Goal: Task Accomplishment & Management: Use online tool/utility

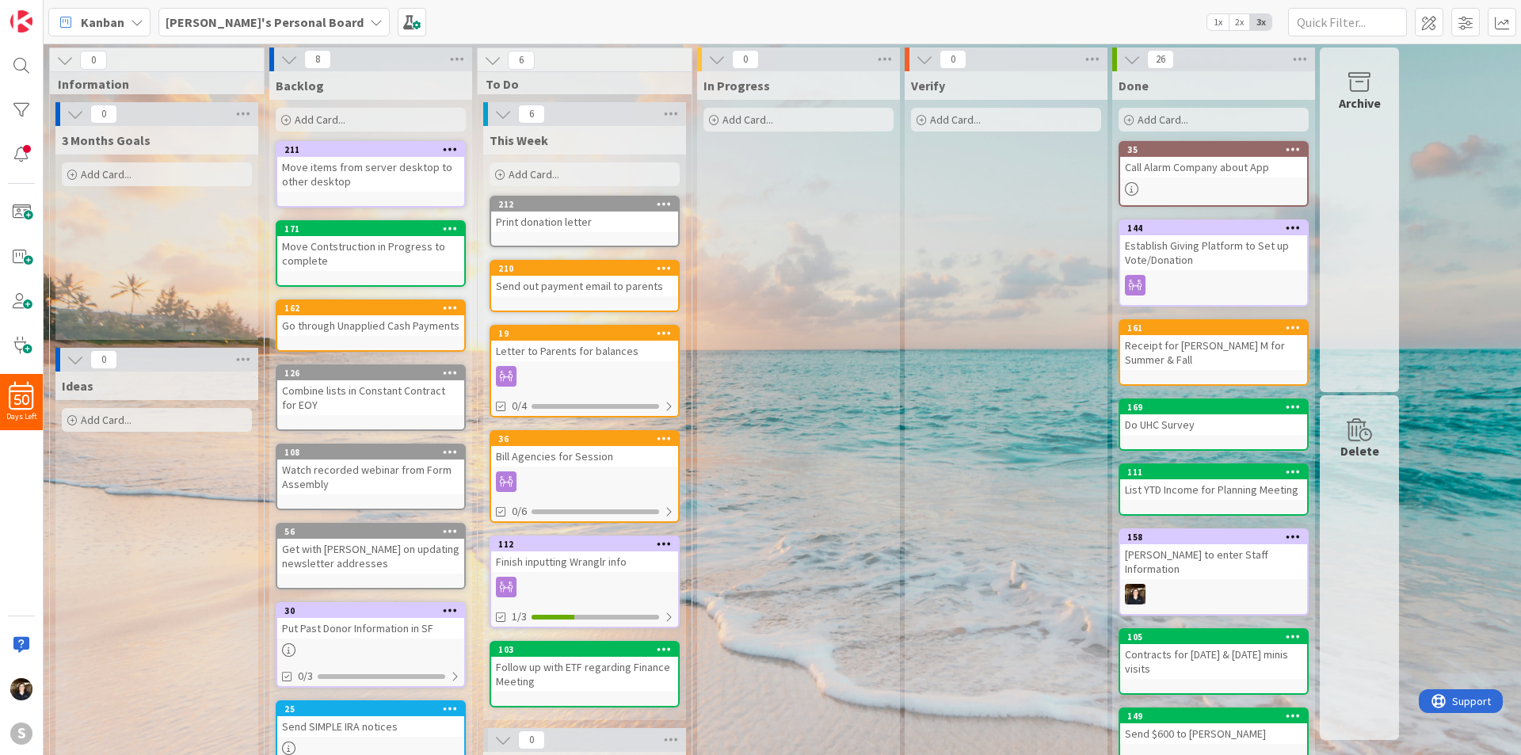
click at [337, 122] on span "Add Card..." at bounding box center [320, 119] width 51 height 14
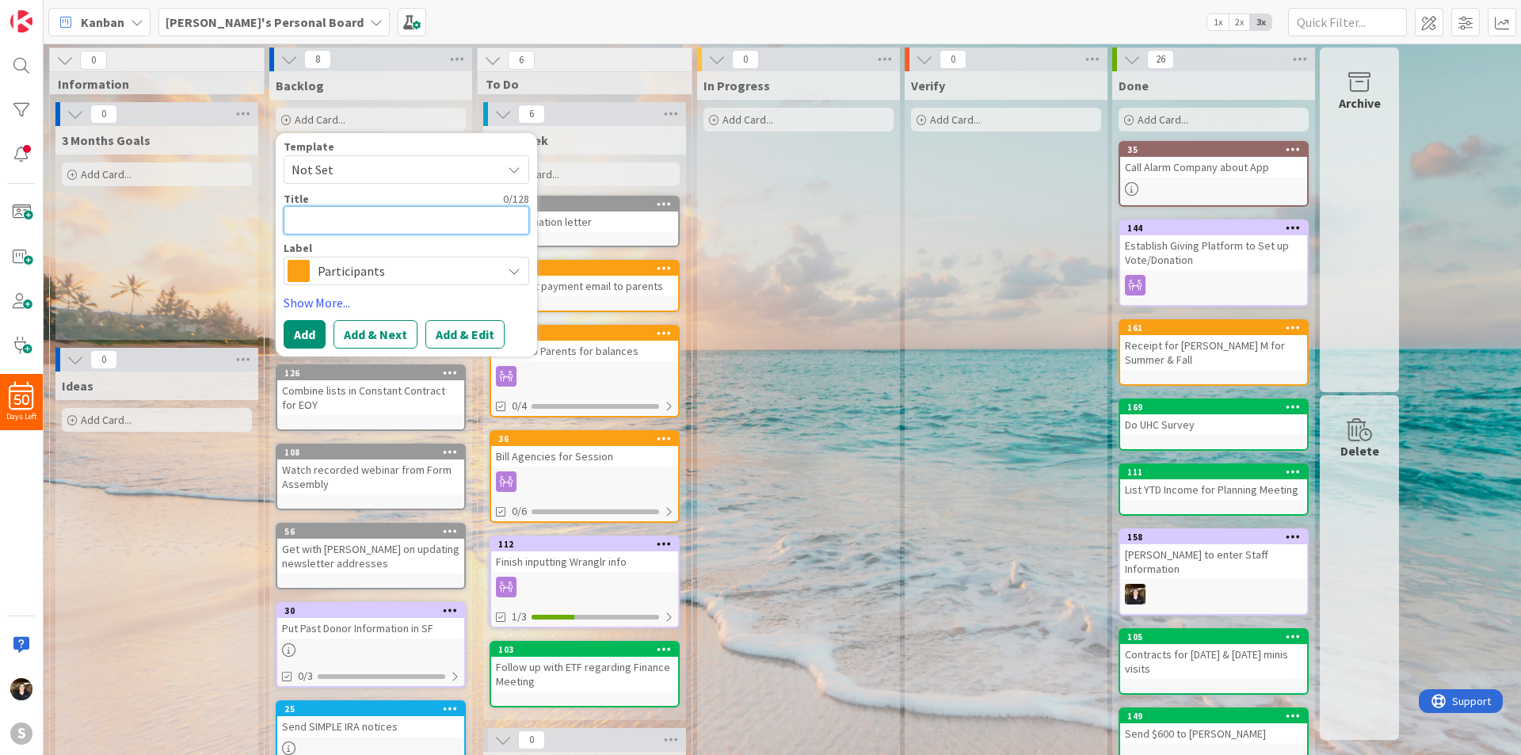
type textarea "G"
type textarea "x"
type textarea "Ge"
type textarea "x"
type textarea "Get"
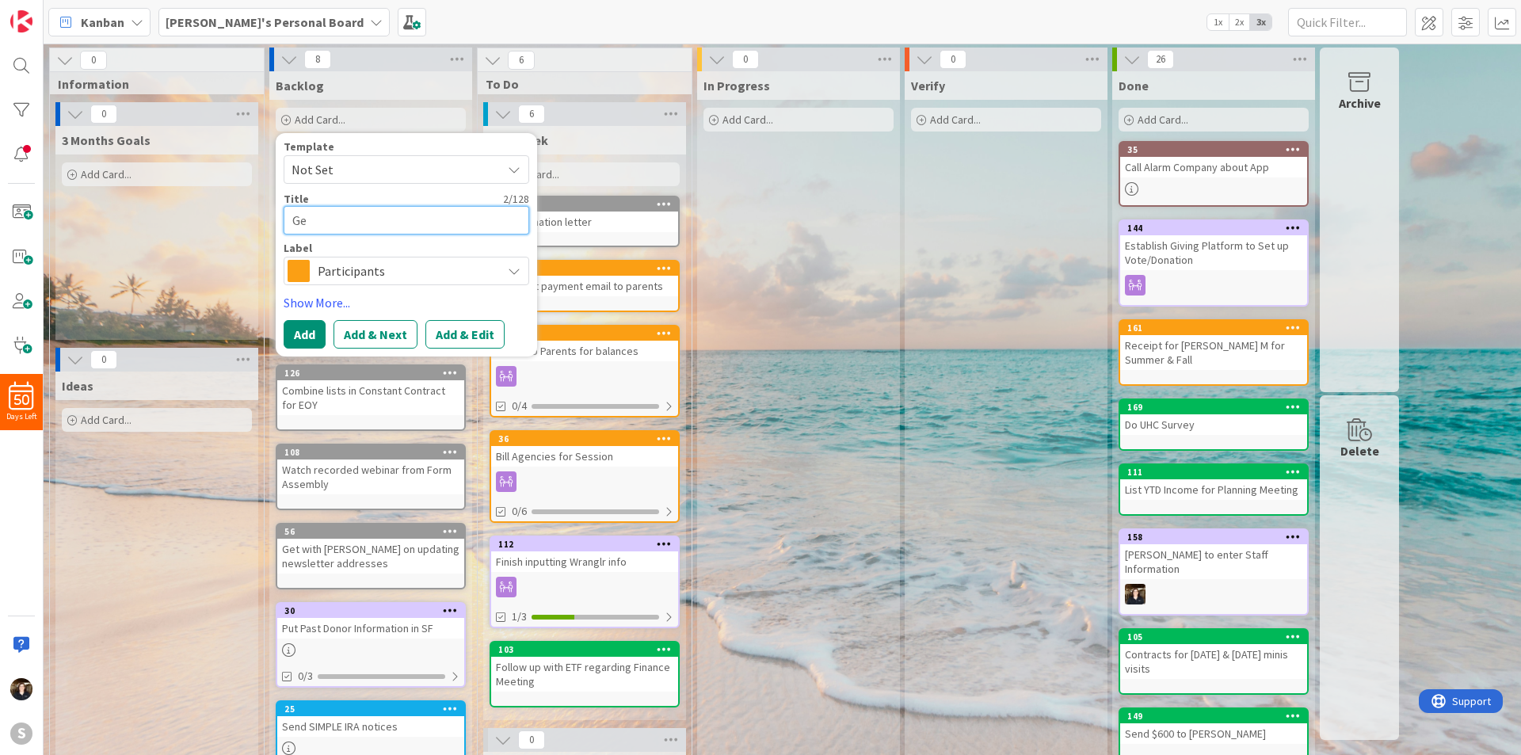
type textarea "x"
type textarea "Get"
type textarea "x"
type textarea "Get w"
type textarea "x"
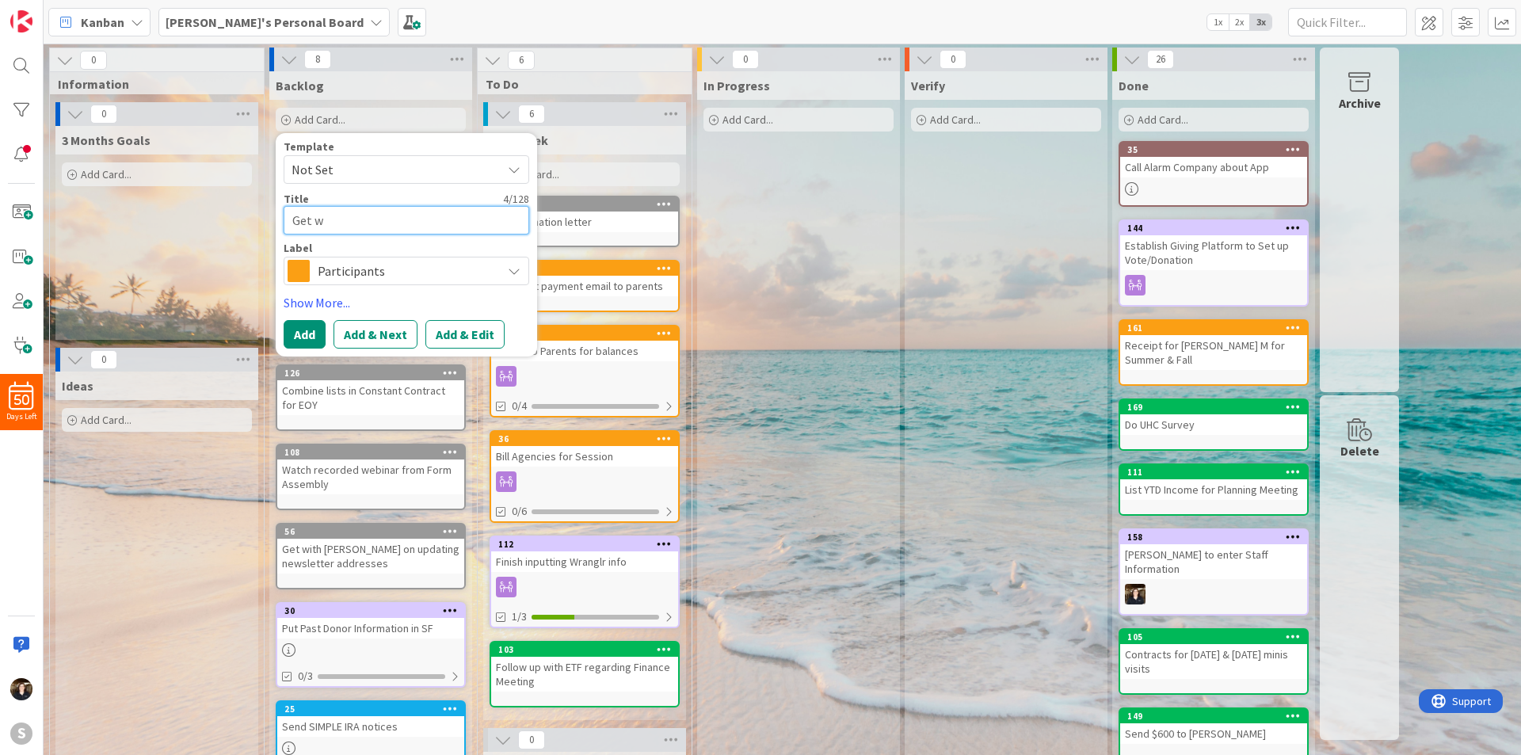
type textarea "Get wi"
type textarea "x"
type textarea "Get wit"
type textarea "x"
type textarea "Get with"
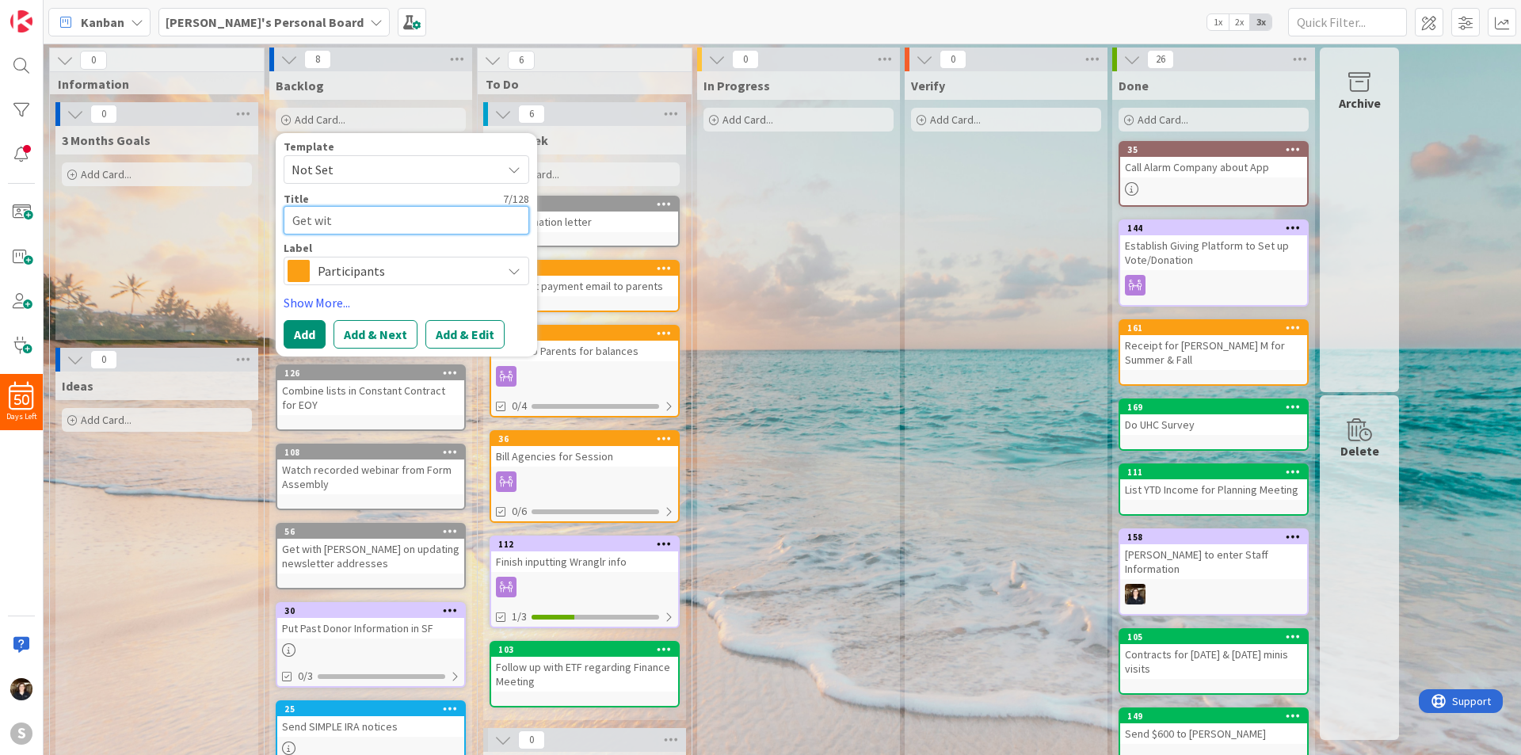
type textarea "x"
type textarea "Get with"
type textarea "x"
type textarea "Get with"
type textarea "x"
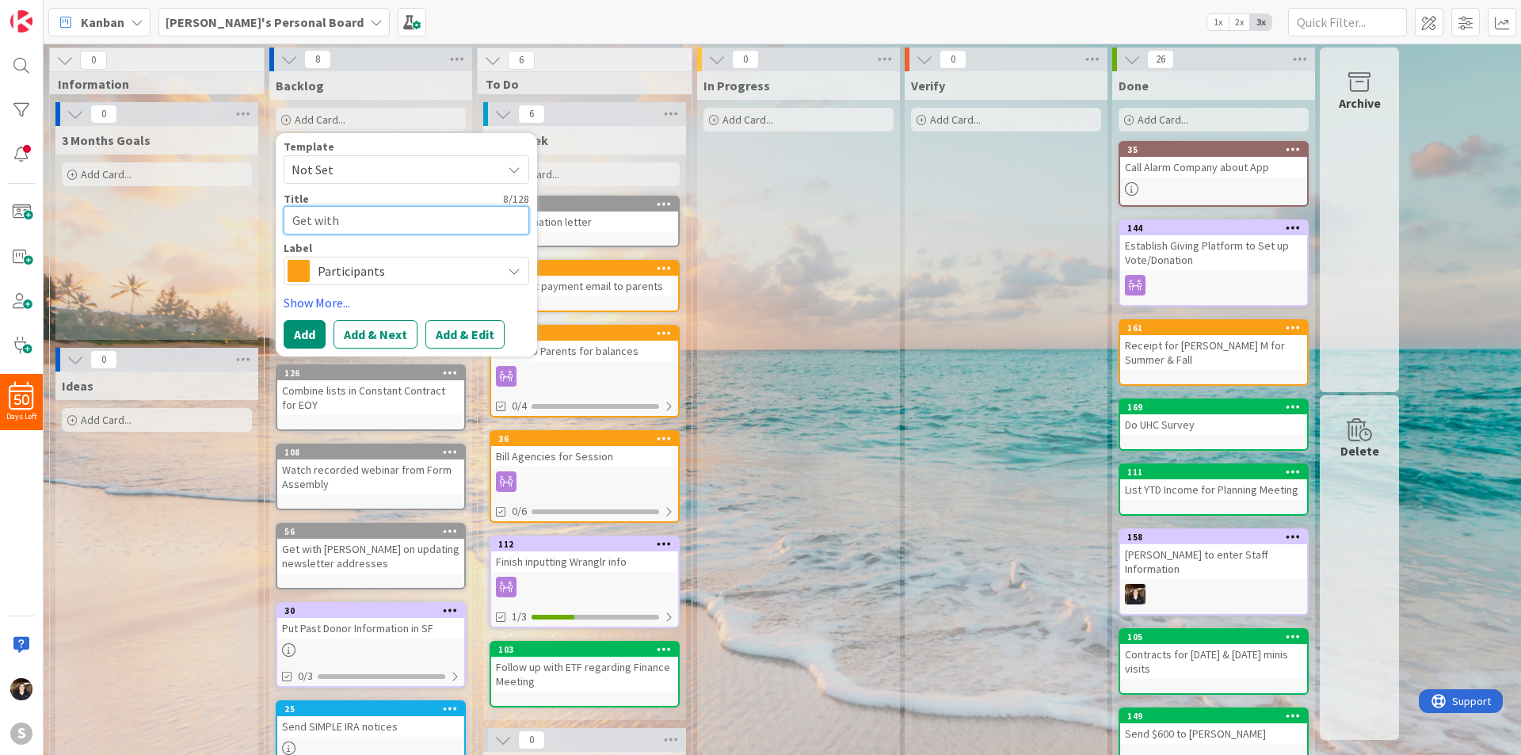
type textarea "Get wit"
type textarea "x"
type textarea "Get wit"
type textarea "x"
type textarea "Get wit"
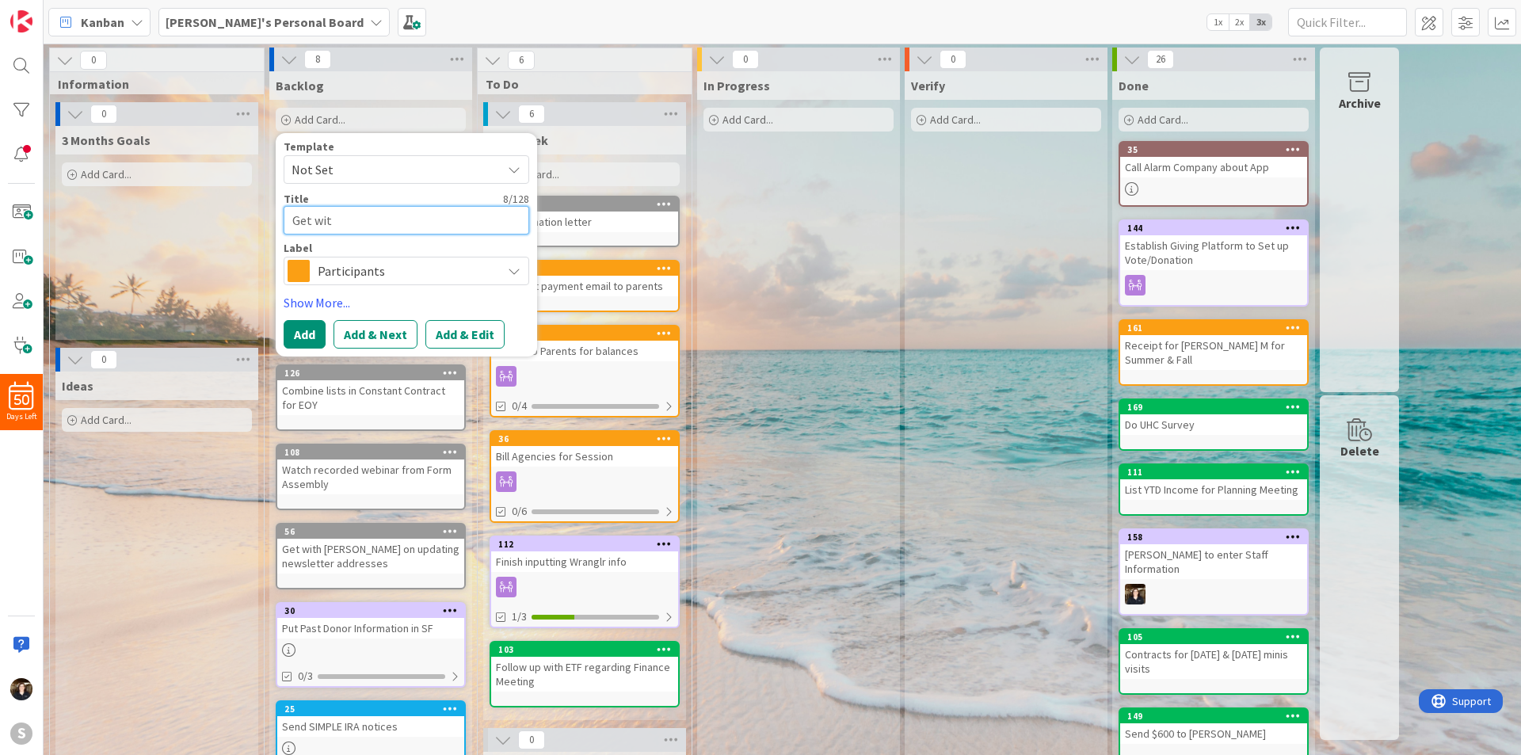
type textarea "x"
type textarea "Get with"
type textarea "x"
type textarea "Get with"
type textarea "x"
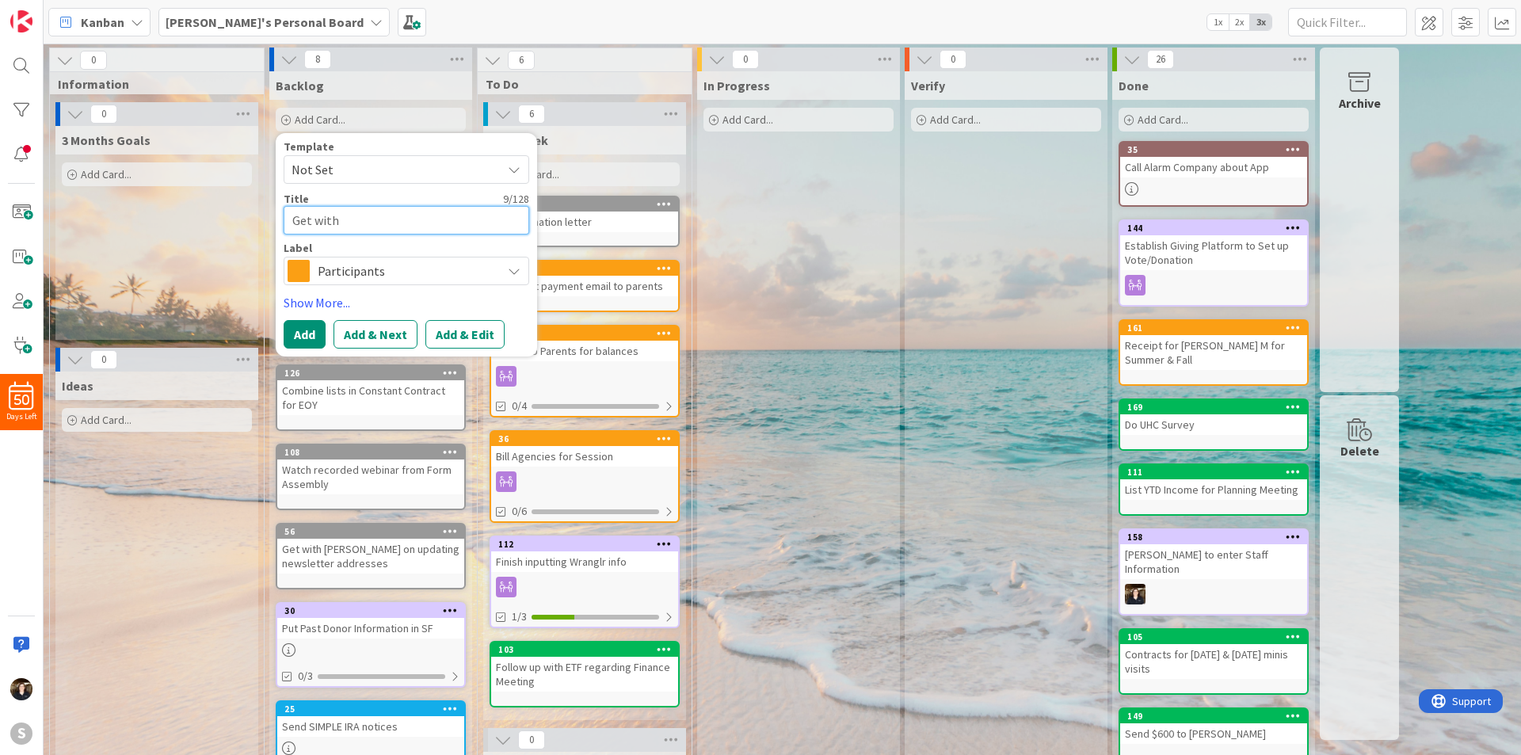
type textarea "Get with D"
type textarea "x"
type textarea "Get with De"
type textarea "x"
type textarea "Get with Den"
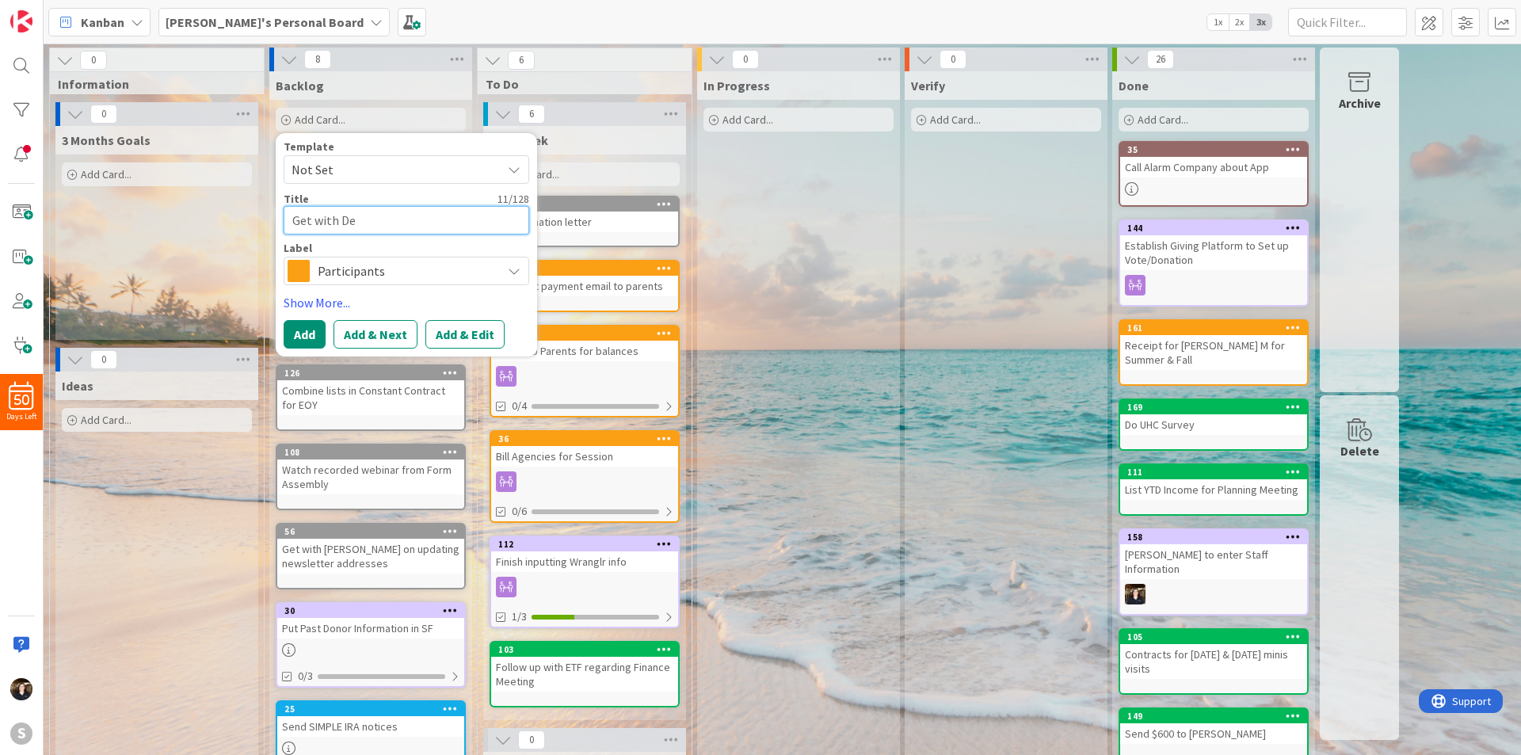
type textarea "x"
type textarea "Get with Denn"
type textarea "x"
type textarea "Get with Denni"
type textarea "x"
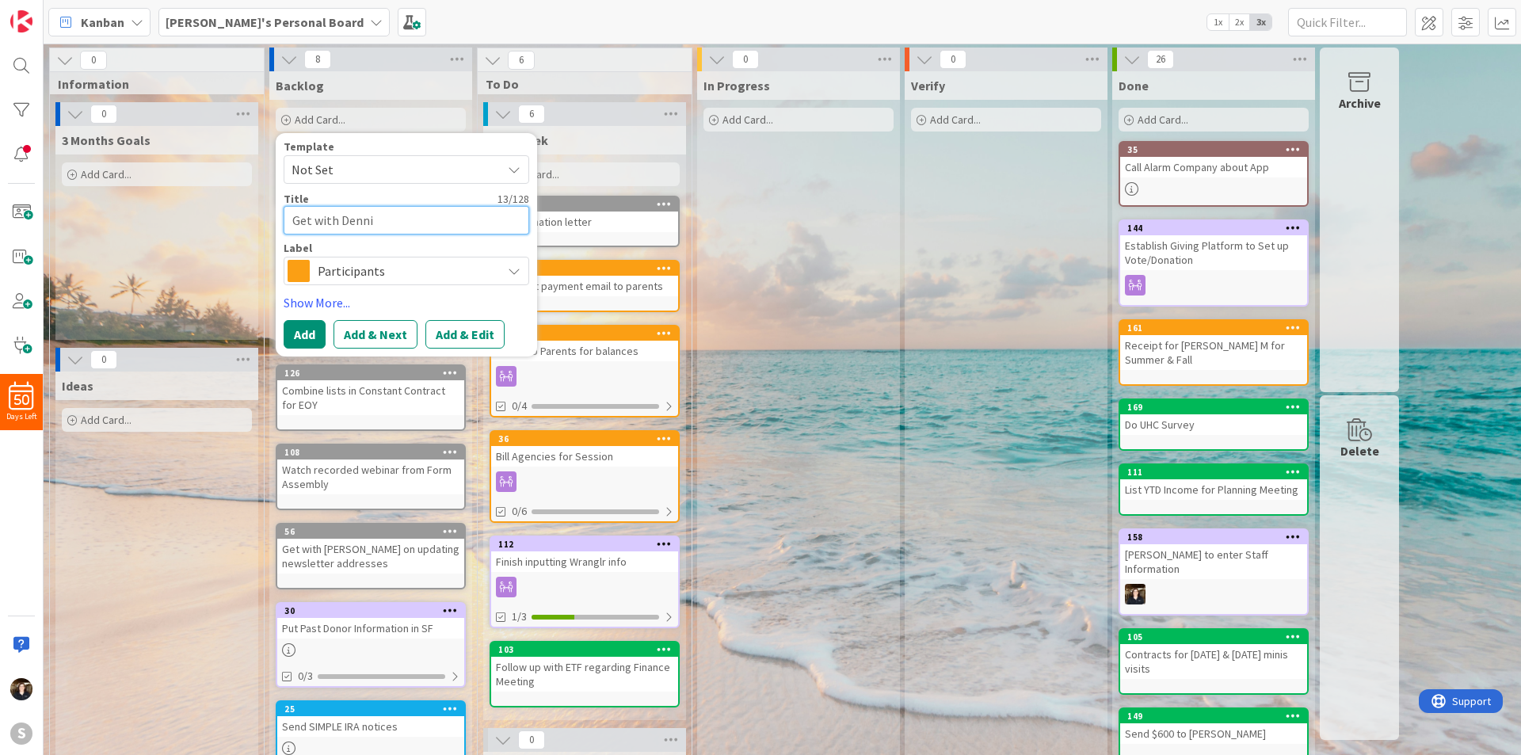
type textarea "Get with [PERSON_NAME]"
type textarea "x"
type textarea "Get with [PERSON_NAME]"
type textarea "x"
type textarea "Get with [PERSON_NAME]"
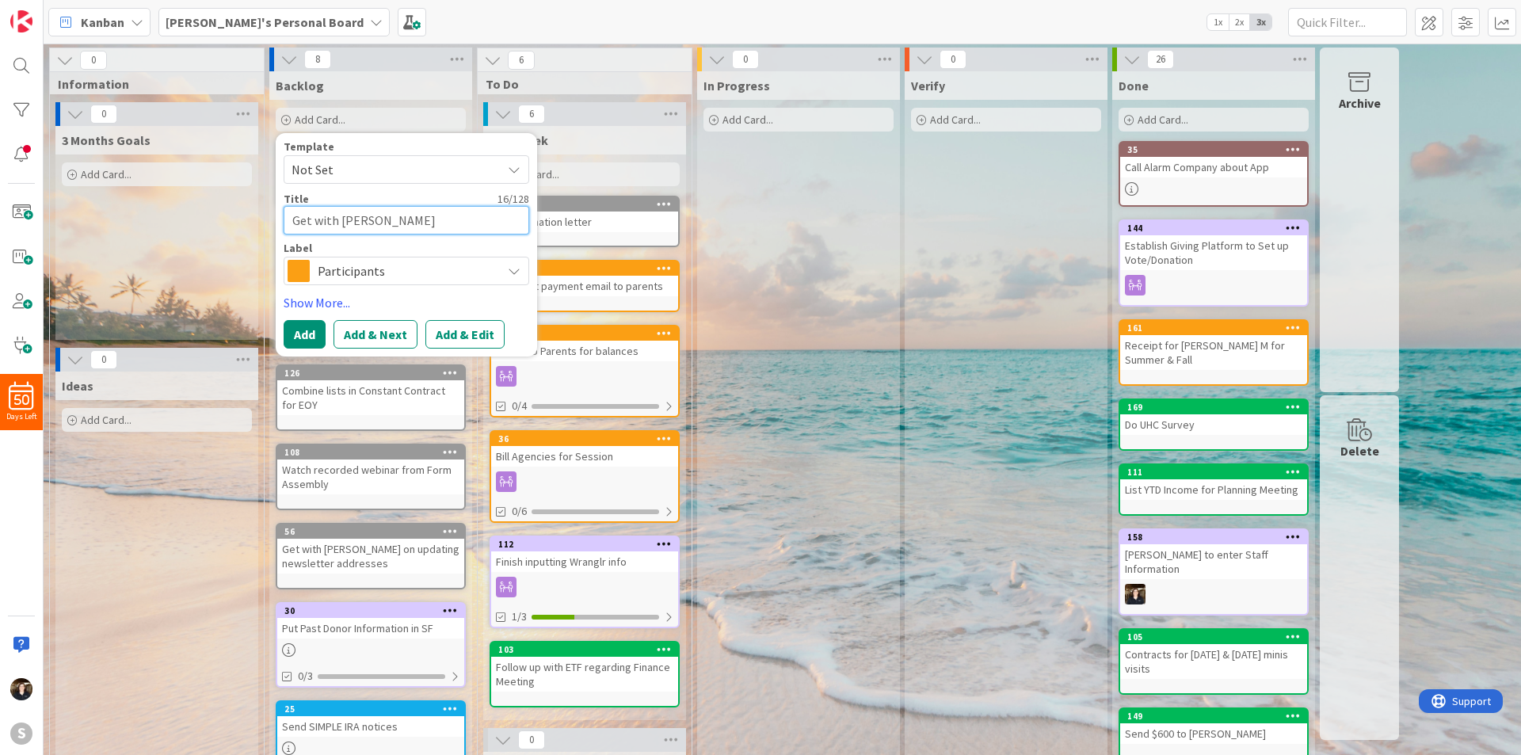
type textarea "x"
type textarea "Get with [PERSON_NAME] re"
type textarea "x"
type textarea "Get with [PERSON_NAME]"
type textarea "x"
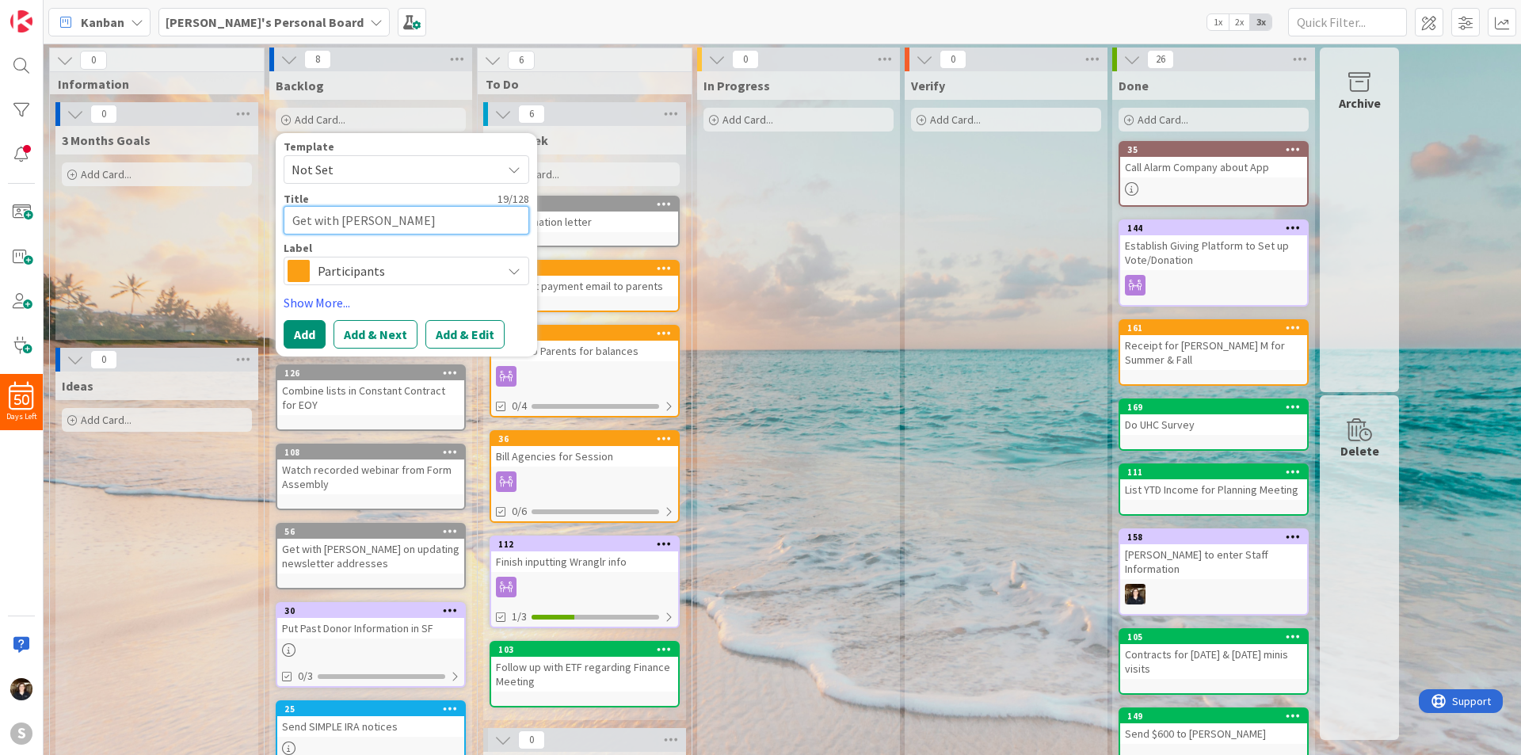
type textarea "Get with [PERSON_NAME]"
type textarea "x"
type textarea "Get with [PERSON_NAME]"
type textarea "x"
type textarea "Get with [PERSON_NAME] regard"
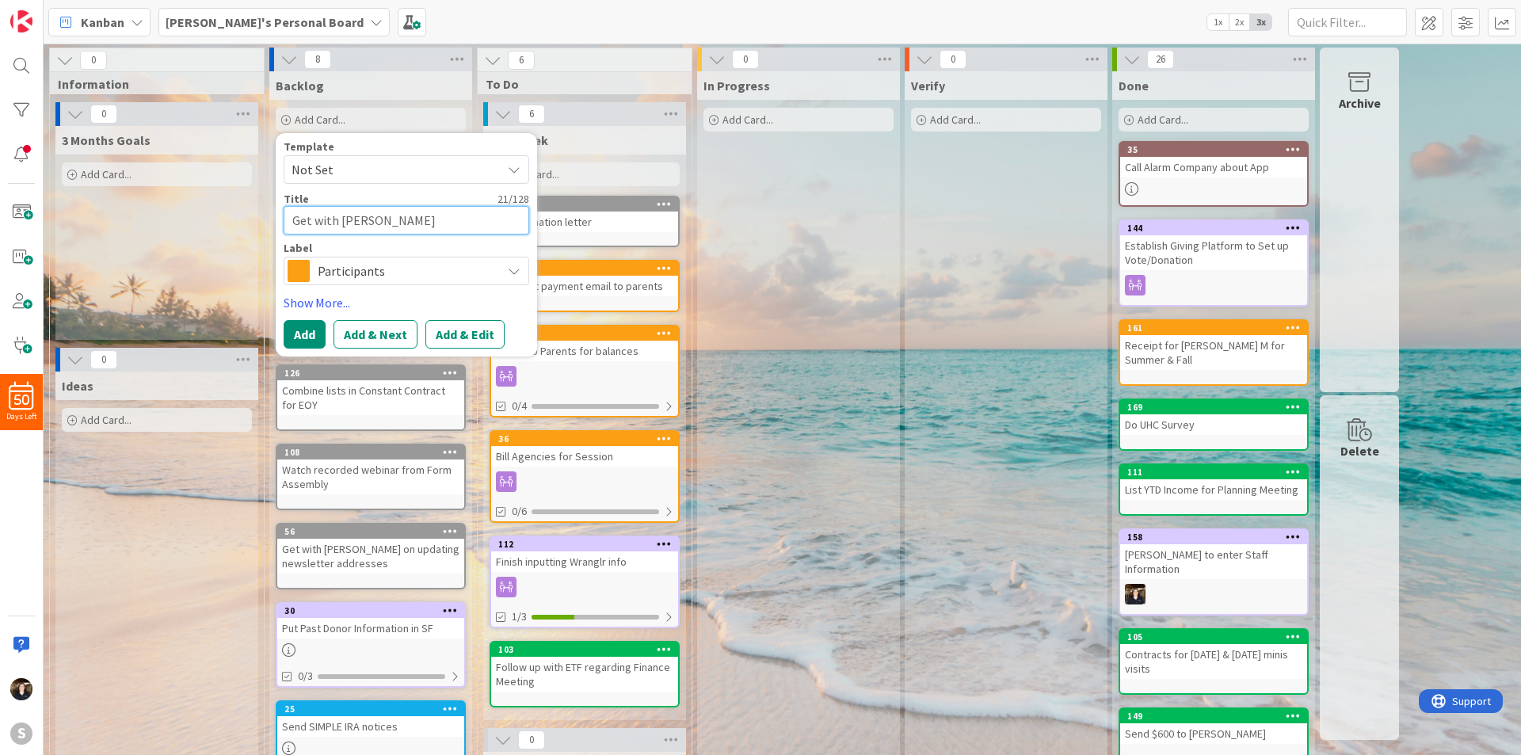
type textarea "x"
type textarea "Get with [PERSON_NAME]"
type textarea "x"
type textarea "Get with [PERSON_NAME] regardin"
type textarea "x"
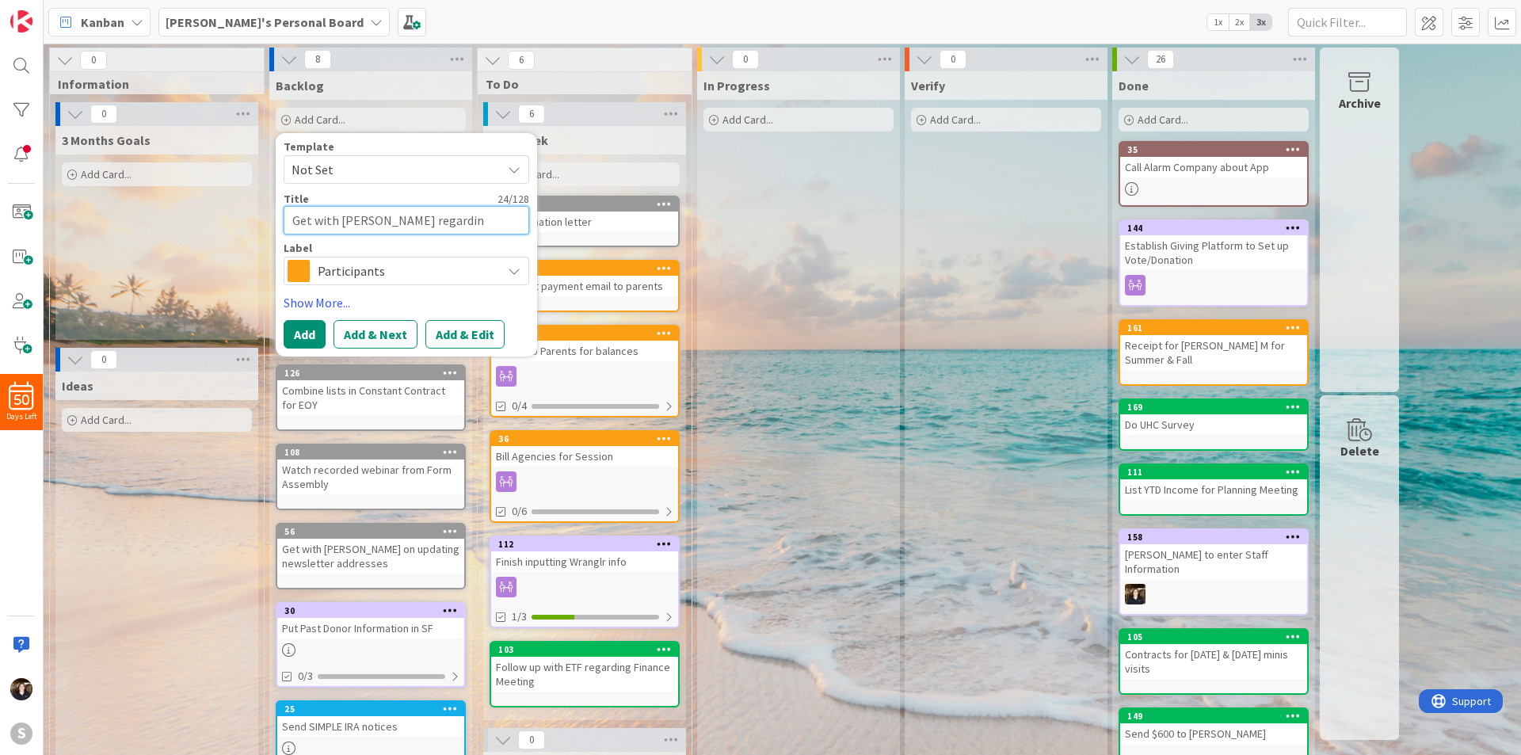
type textarea "Get with [PERSON_NAME] regarding"
type textarea "x"
type textarea "Get with [PERSON_NAME] regarding"
type textarea "x"
type textarea "Get with [PERSON_NAME] regarding t"
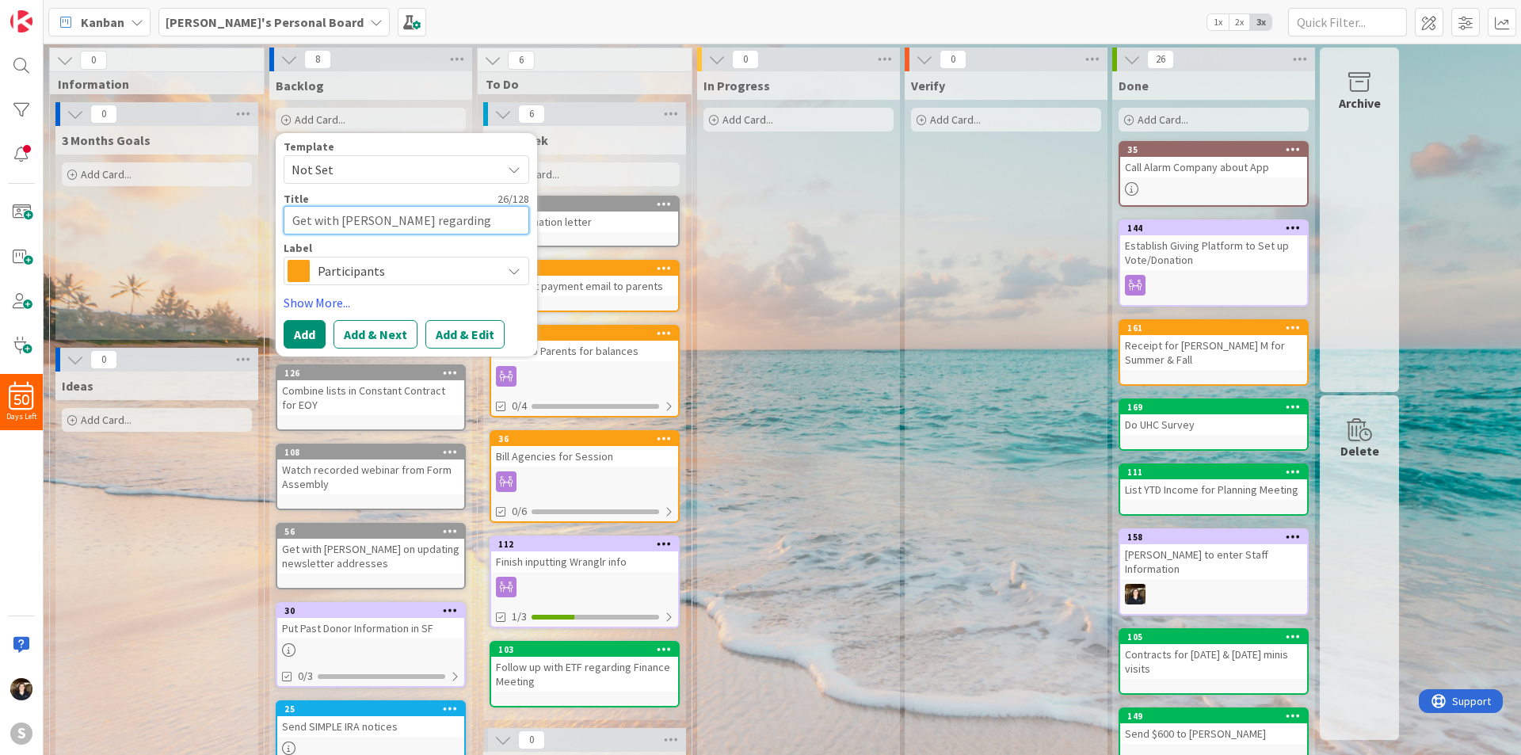
type textarea "x"
type textarea "Get with [PERSON_NAME] regarding te"
type textarea "x"
type textarea "Get with [PERSON_NAME] regarding tec"
type textarea "x"
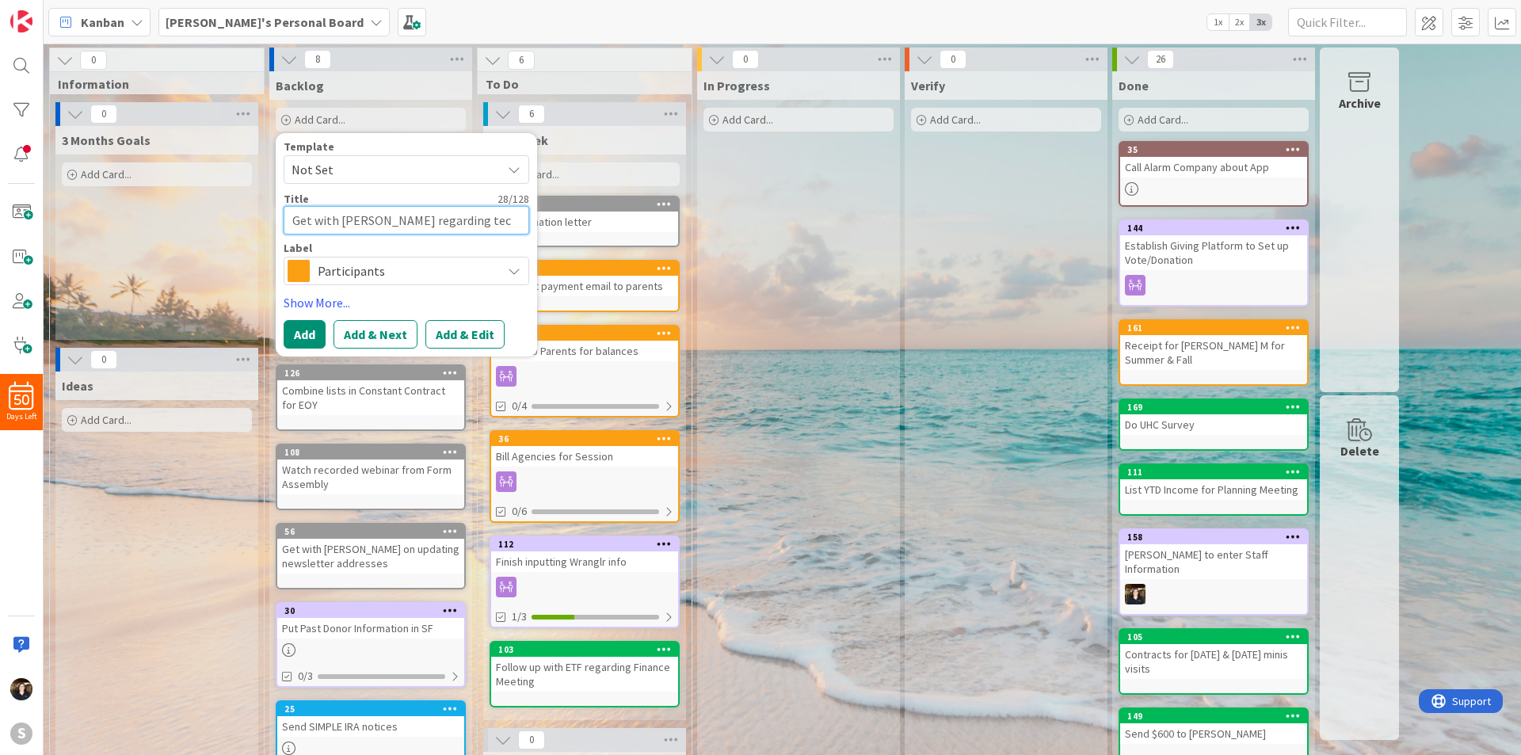
type textarea "Get with [PERSON_NAME] regarding teck"
type textarea "x"
type textarea "Get with [PERSON_NAME] regarding teck"
type textarea "x"
type textarea "Get with [PERSON_NAME] regarding teck i"
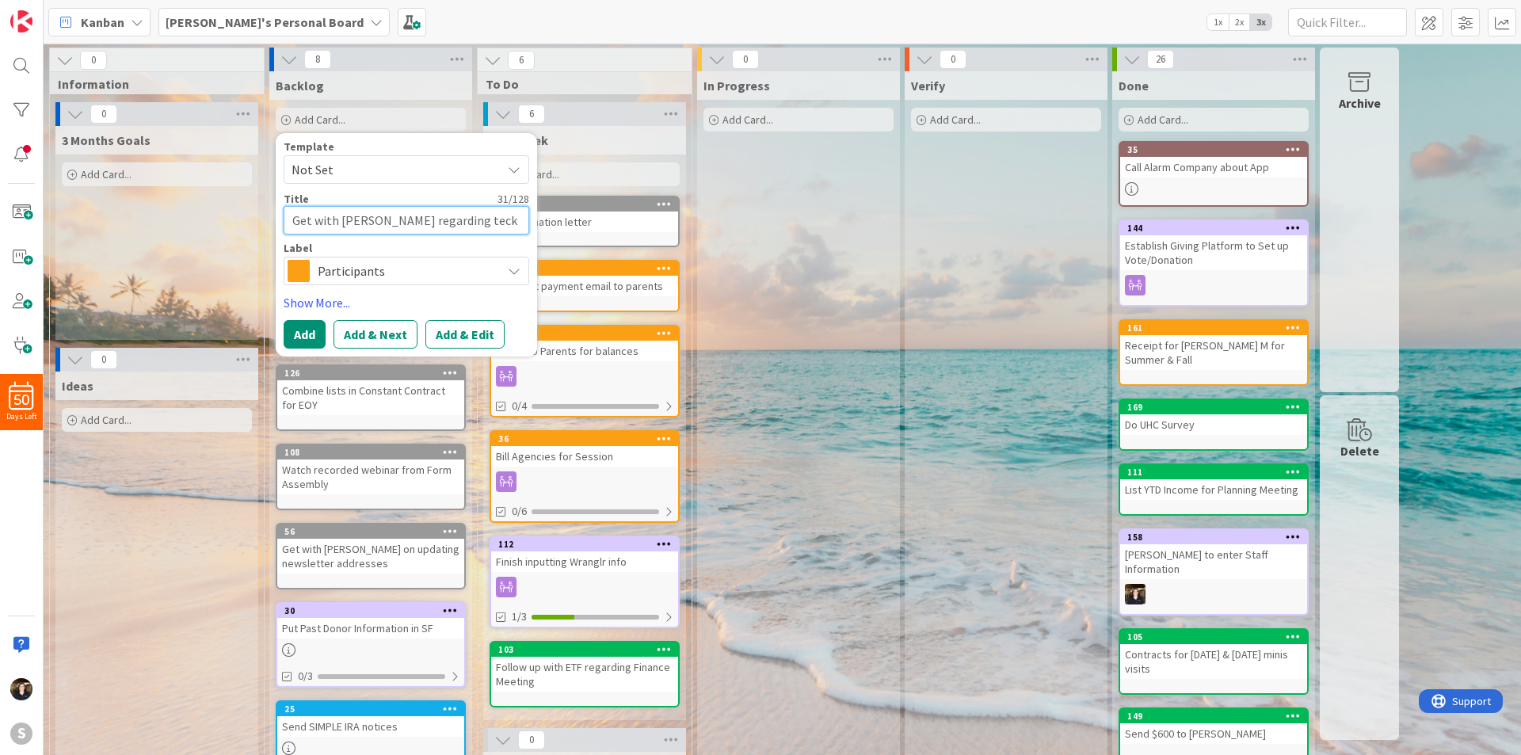
type textarea "x"
type textarea "Get with [PERSON_NAME] regarding teck in"
type textarea "x"
type textarea "Get with [PERSON_NAME] regarding teck i"
type textarea "x"
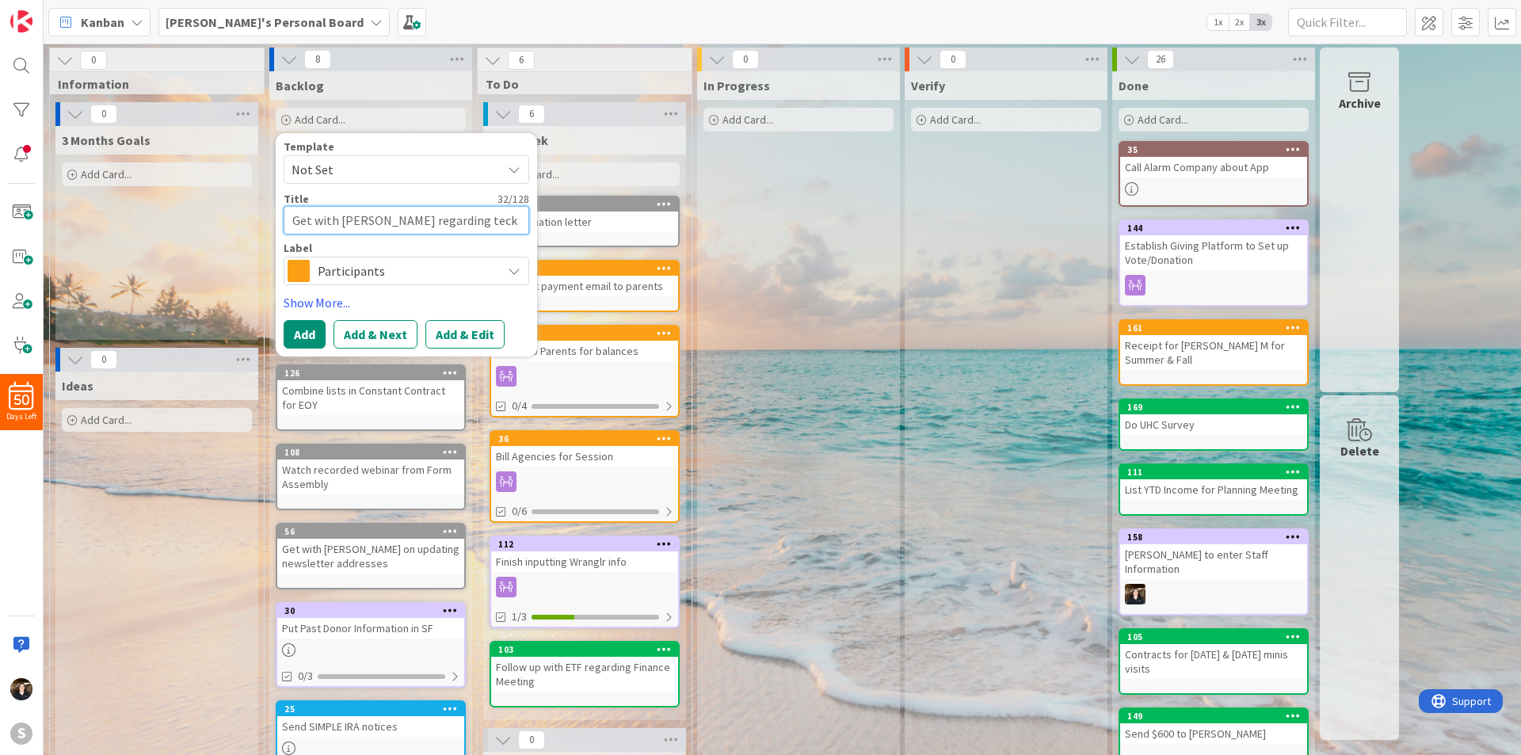
type textarea "Get with [PERSON_NAME] regarding teck"
type textarea "x"
type textarea "Get with [PERSON_NAME] regarding teck"
type textarea "x"
type textarea "Get with [PERSON_NAME] regarding tec"
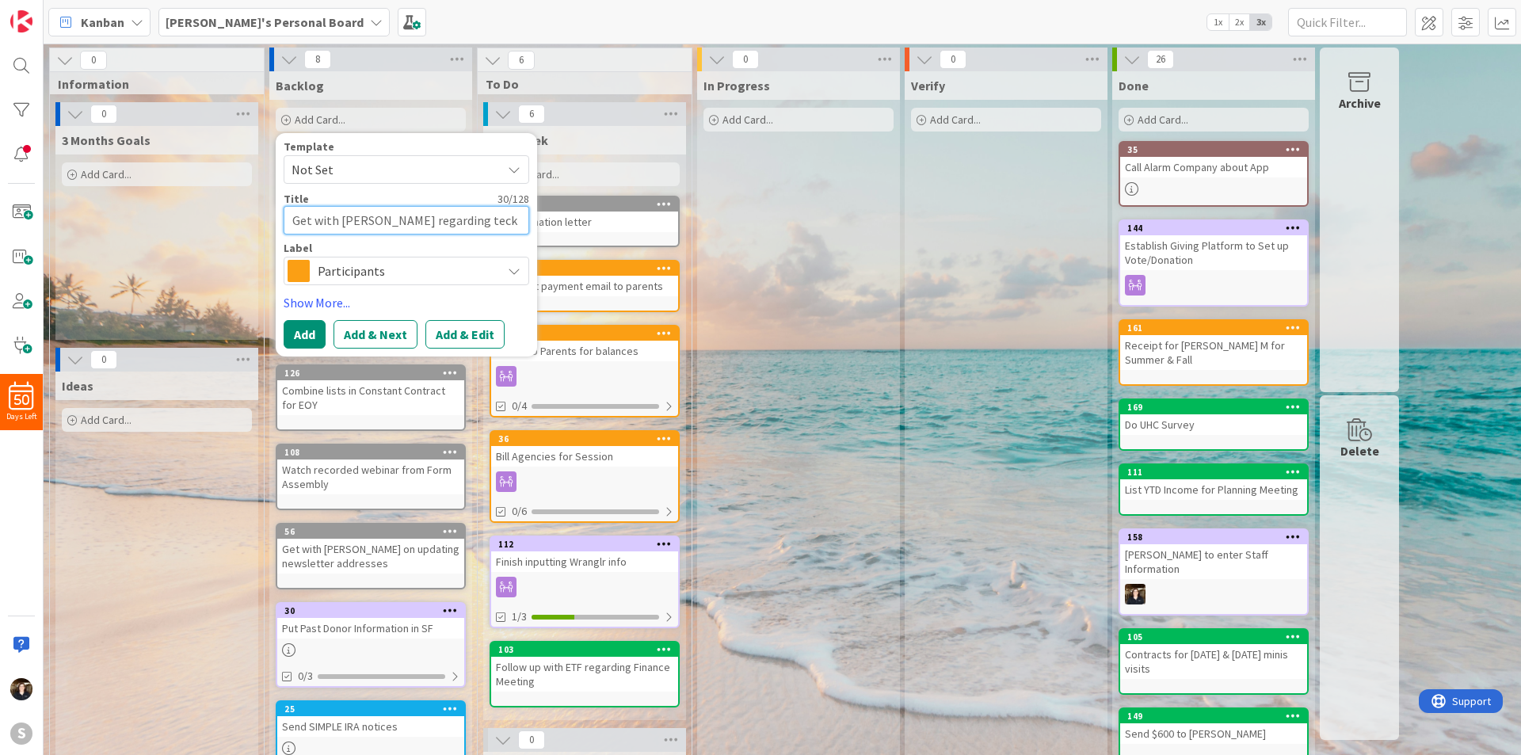
type textarea "x"
type textarea "Get with [PERSON_NAME] regarding tech"
type textarea "x"
type textarea "Get with [PERSON_NAME] regarding tech"
type textarea "x"
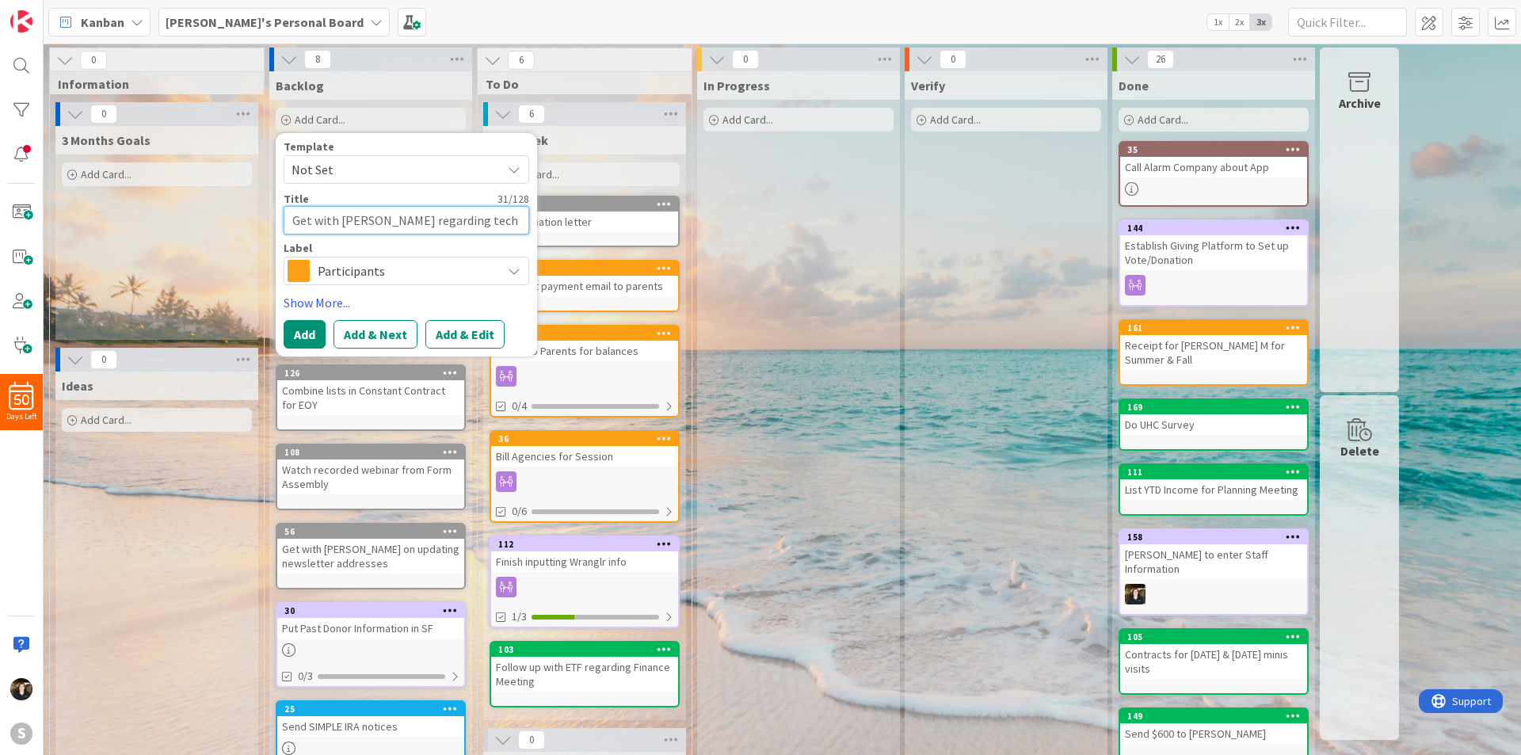
type textarea "Get with [PERSON_NAME] regarding tech i"
type textarea "x"
type textarea "Get with [PERSON_NAME] regarding tech in"
type textarea "x"
type textarea "Get with [PERSON_NAME] regarding tech inf"
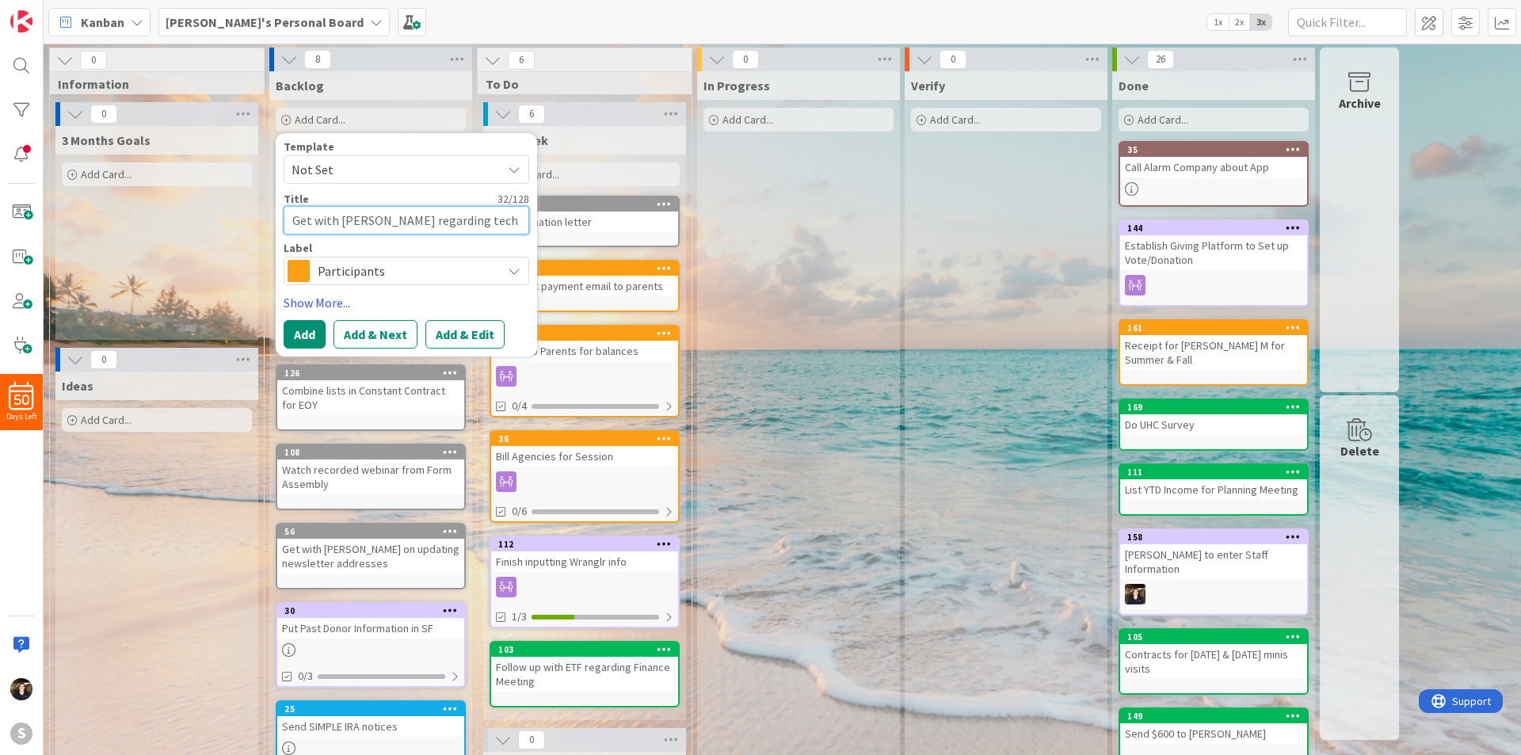
type textarea "x"
type textarea "Get with [PERSON_NAME] regarding tech info"
type textarea "x"
type textarea "Get with [PERSON_NAME] regarding tech infor"
type textarea "x"
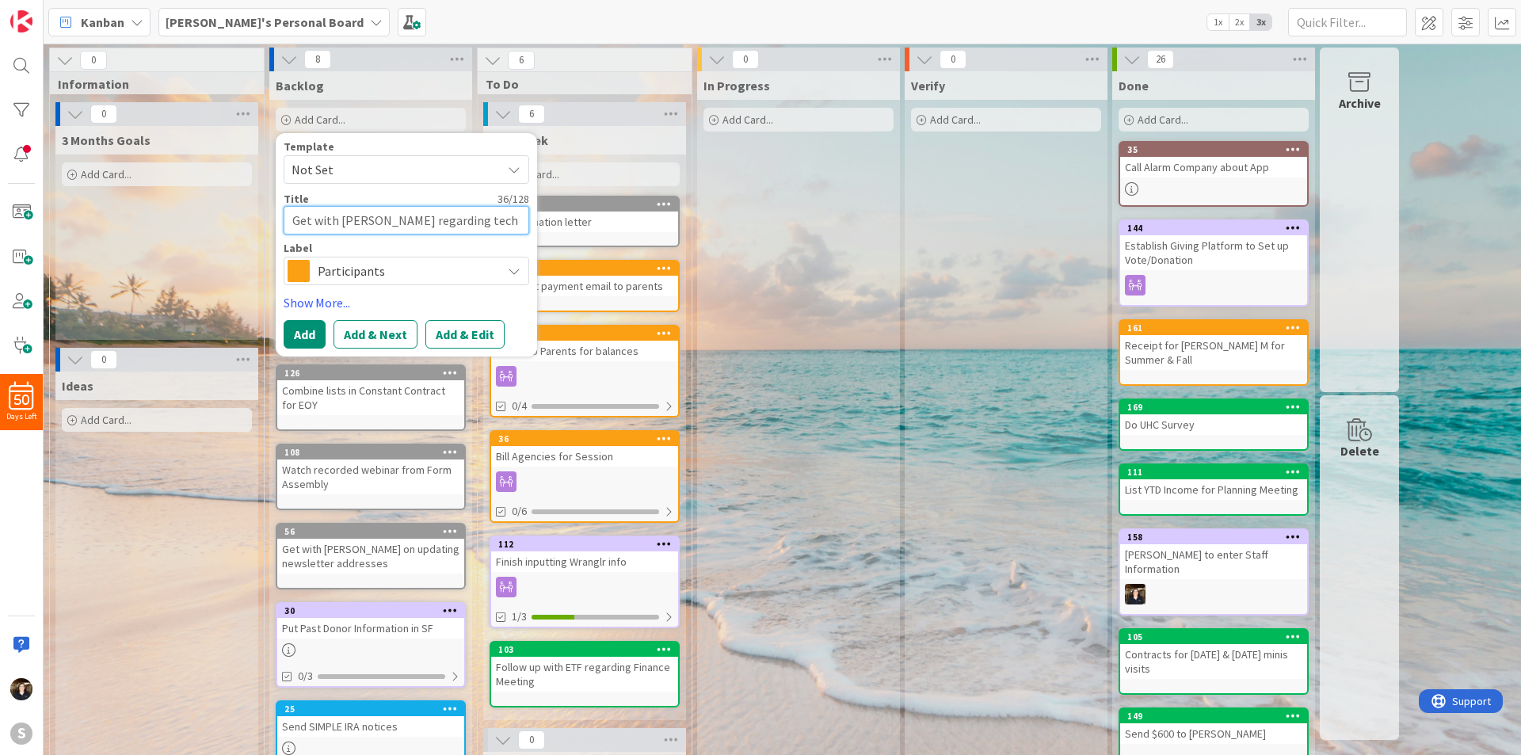
type textarea "Get with [PERSON_NAME] regarding tech inform"
type textarea "x"
type textarea "Get with [PERSON_NAME] regarding tech informa"
type textarea "x"
type textarea "Get with [PERSON_NAME] regarding tech informat"
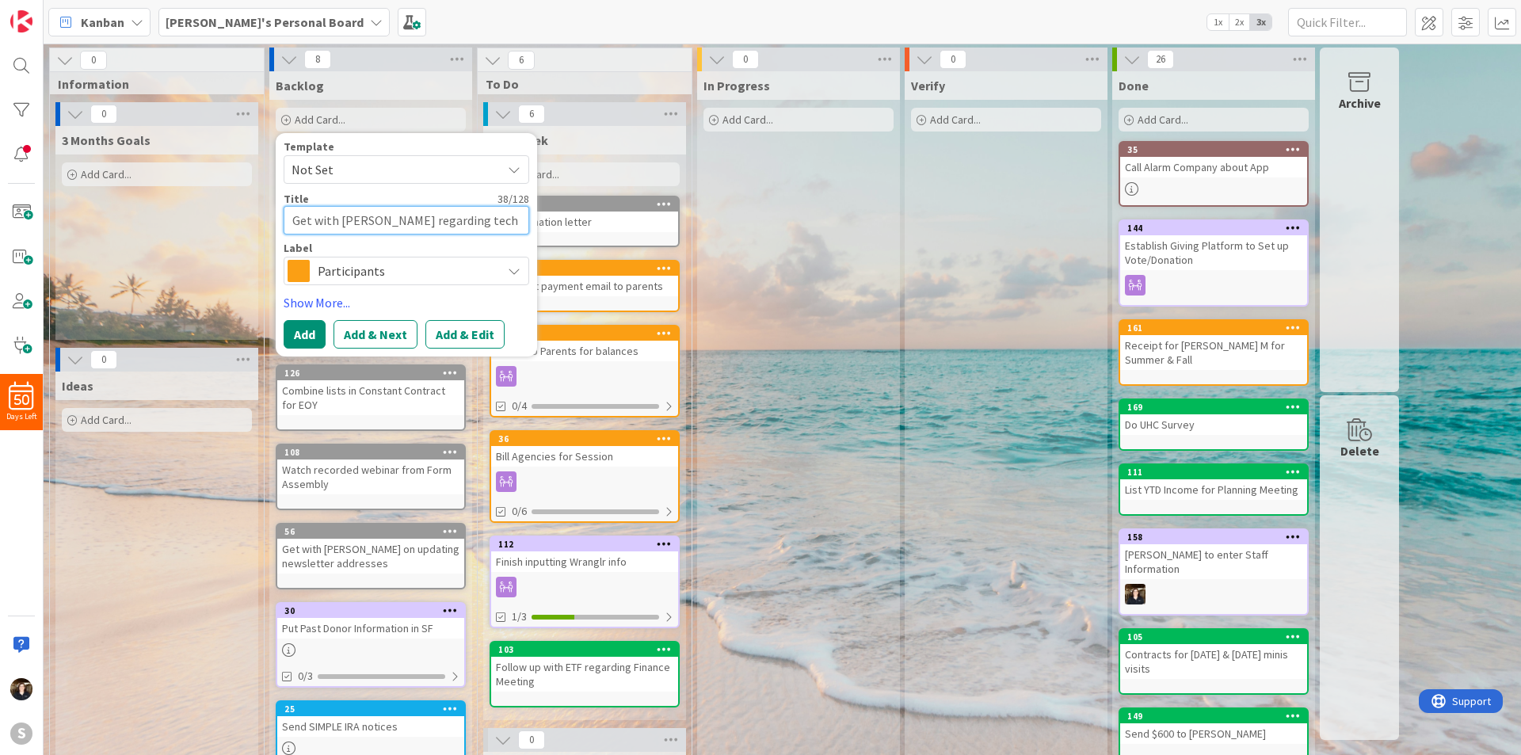
type textarea "x"
type textarea "Get with [PERSON_NAME] regarding tech informati"
type textarea "x"
type textarea "Get with [PERSON_NAME] regarding tech informatio"
type textarea "x"
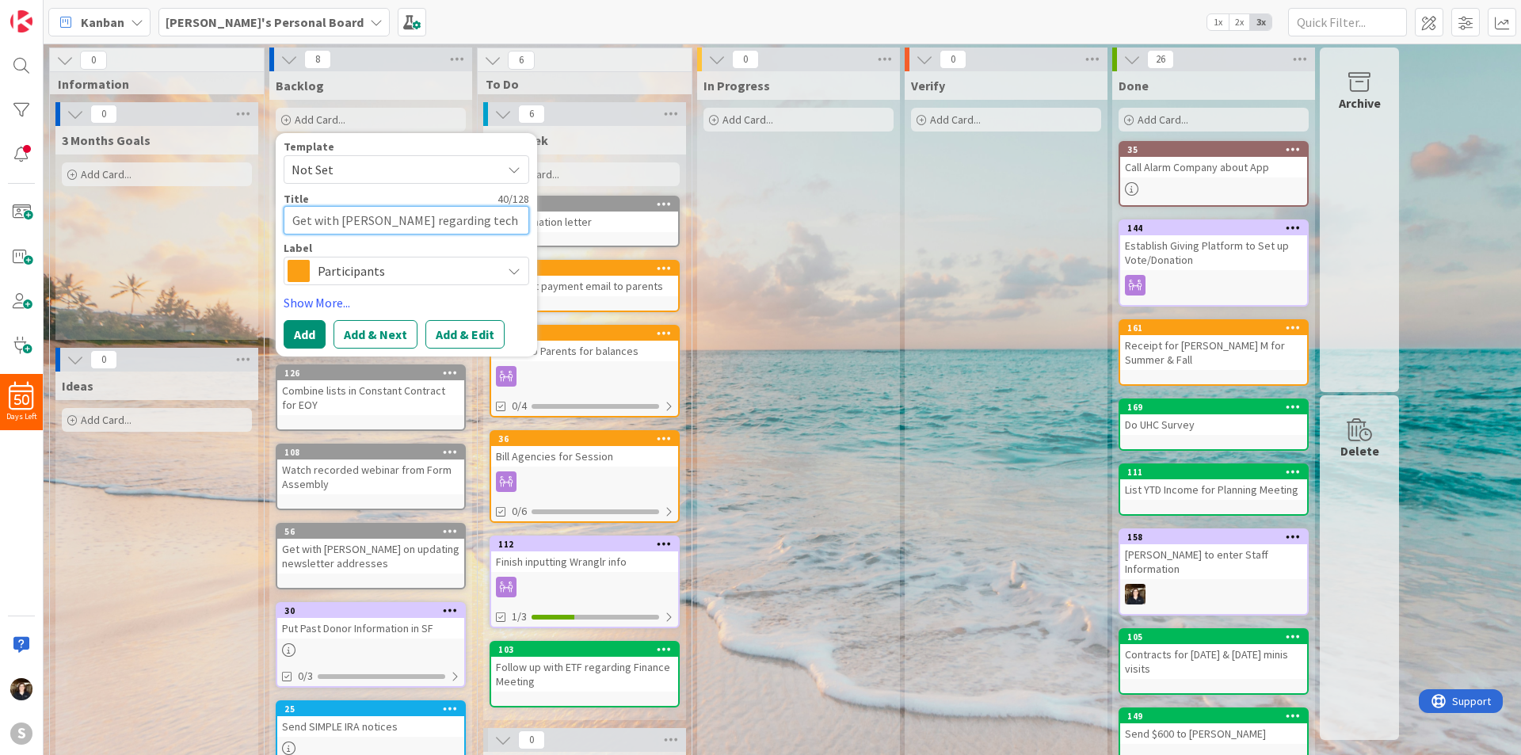
type textarea "Get with [PERSON_NAME] regarding tech information"
type textarea "x"
type textarea "Get with [PERSON_NAME] regarding tech information"
click at [295, 334] on button "Add" at bounding box center [305, 334] width 42 height 29
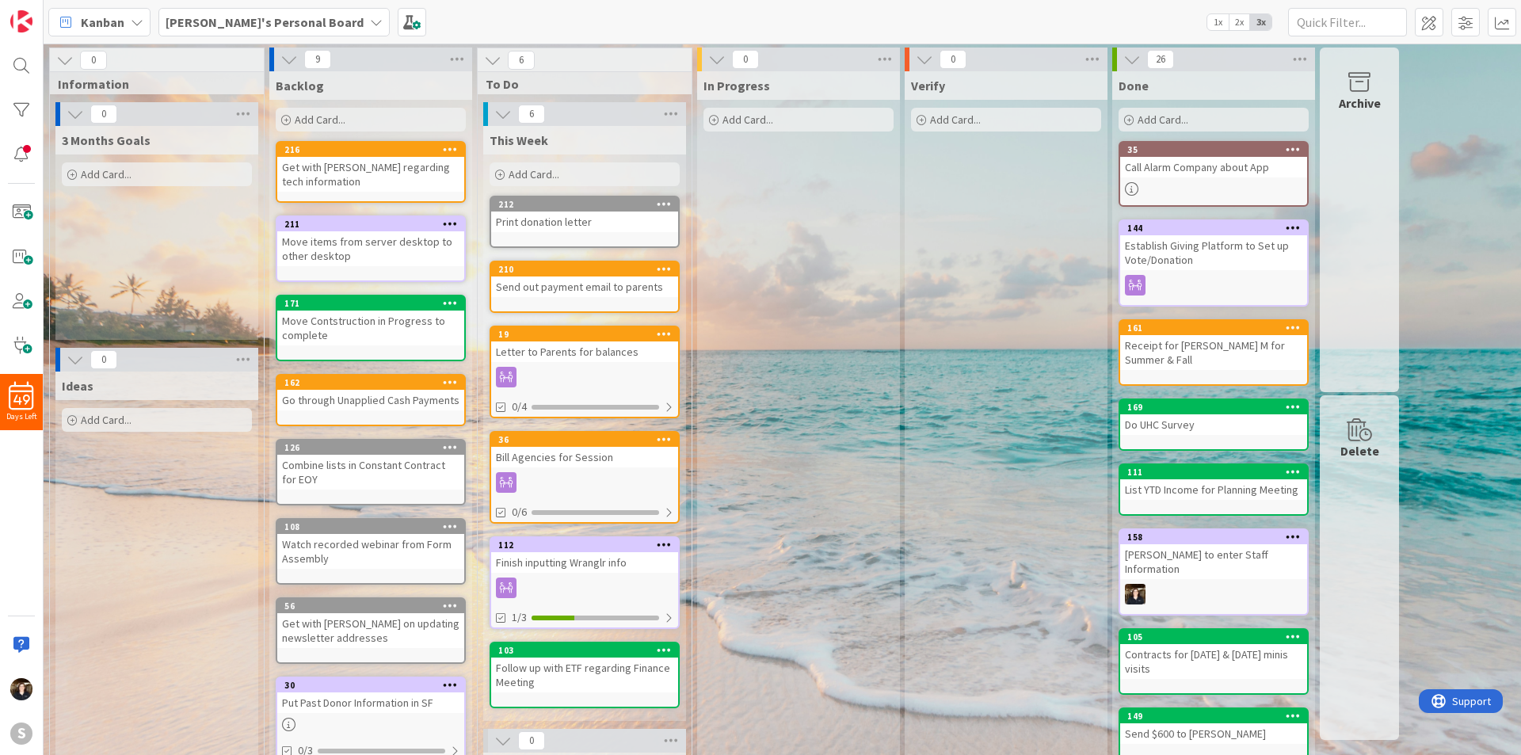
click at [403, 178] on div "Get with [PERSON_NAME] regarding tech information" at bounding box center [370, 174] width 187 height 35
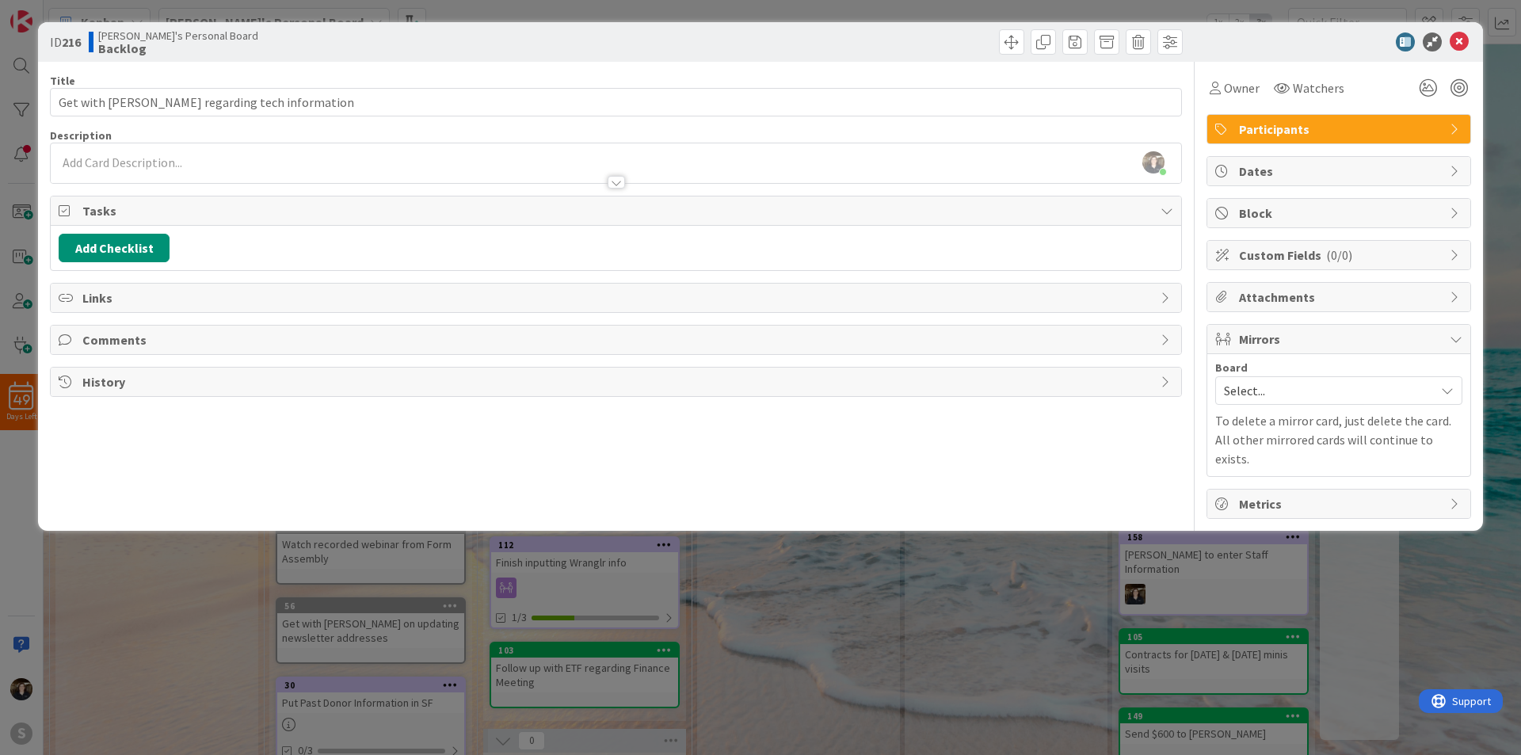
click at [1450, 130] on icon at bounding box center [1456, 129] width 13 height 13
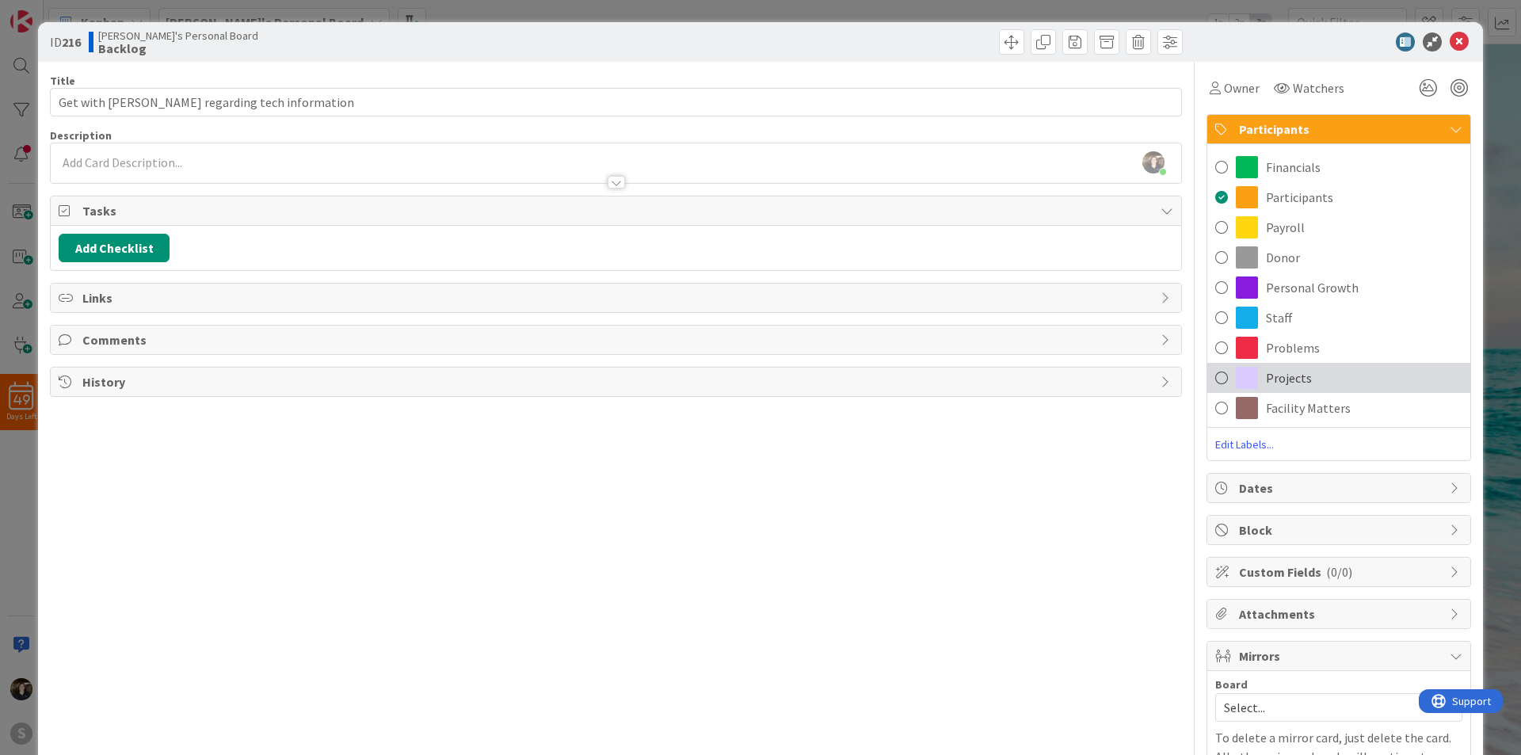
click at [1215, 375] on span at bounding box center [1221, 378] width 13 height 24
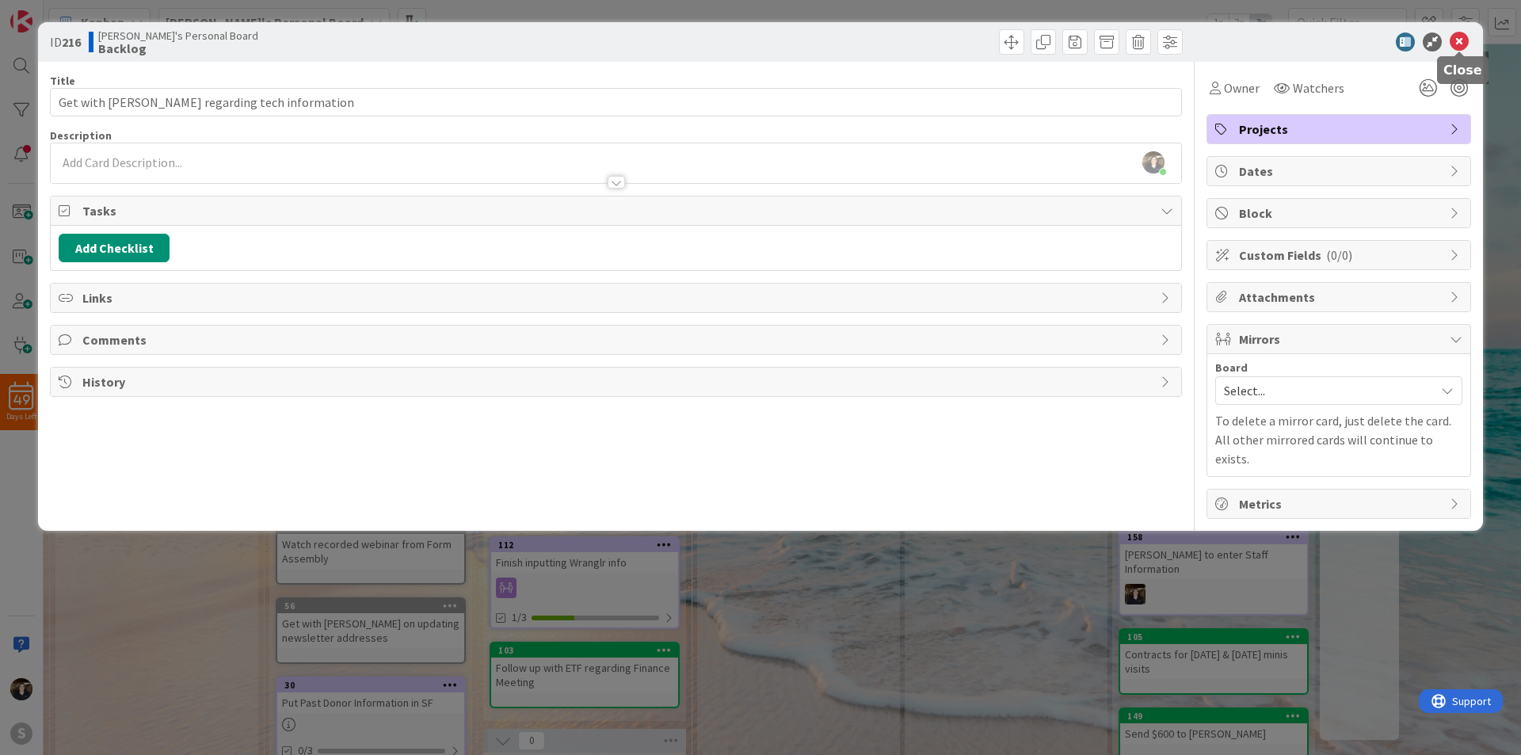
click at [1466, 40] on icon at bounding box center [1459, 41] width 19 height 19
